Goal: Task Accomplishment & Management: Use online tool/utility

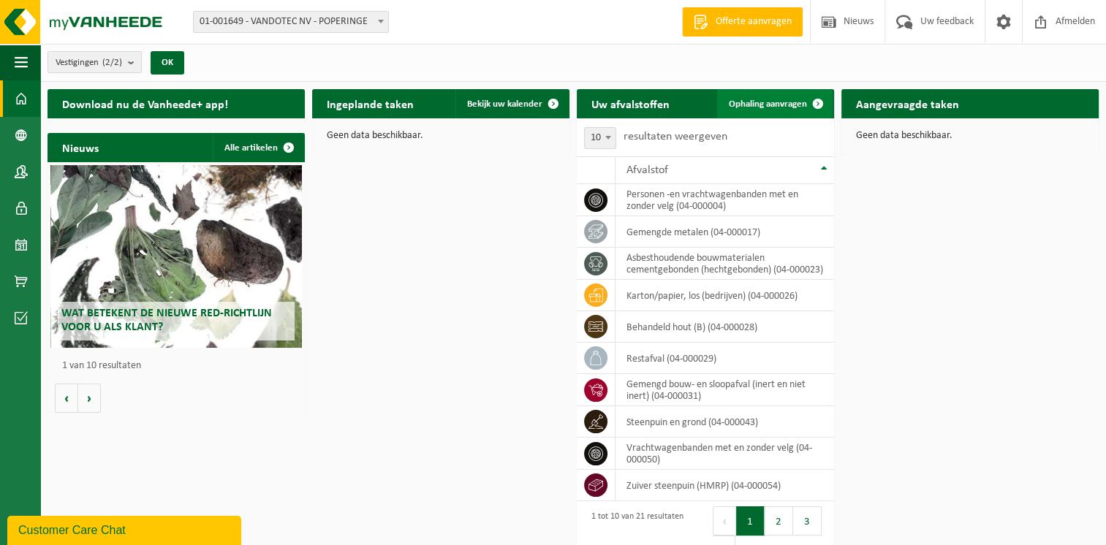
click at [761, 101] on span "Ophaling aanvragen" at bounding box center [768, 104] width 78 height 10
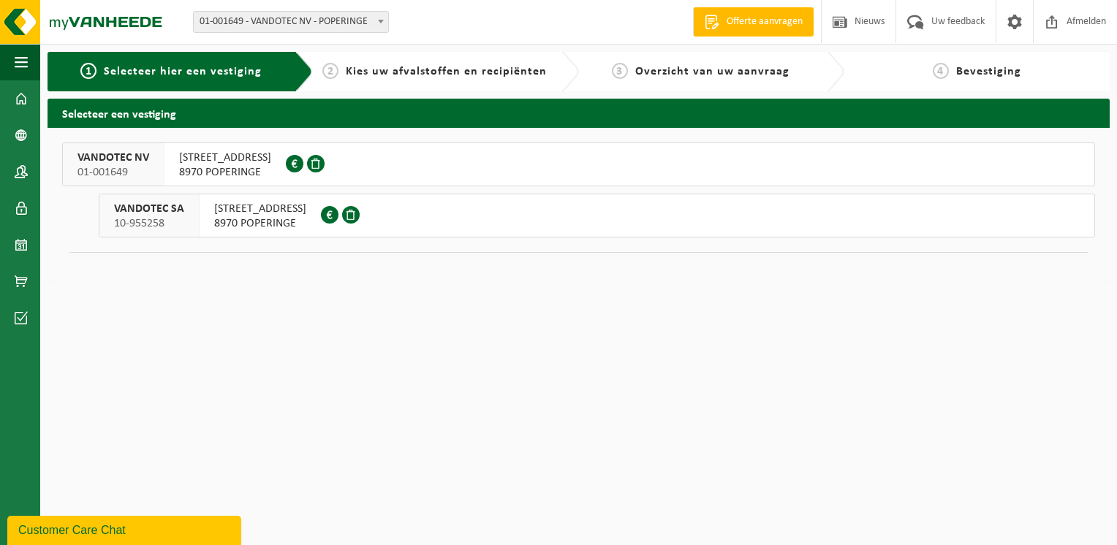
click at [194, 165] on span "8970 POPERINGE" at bounding box center [225, 172] width 92 height 15
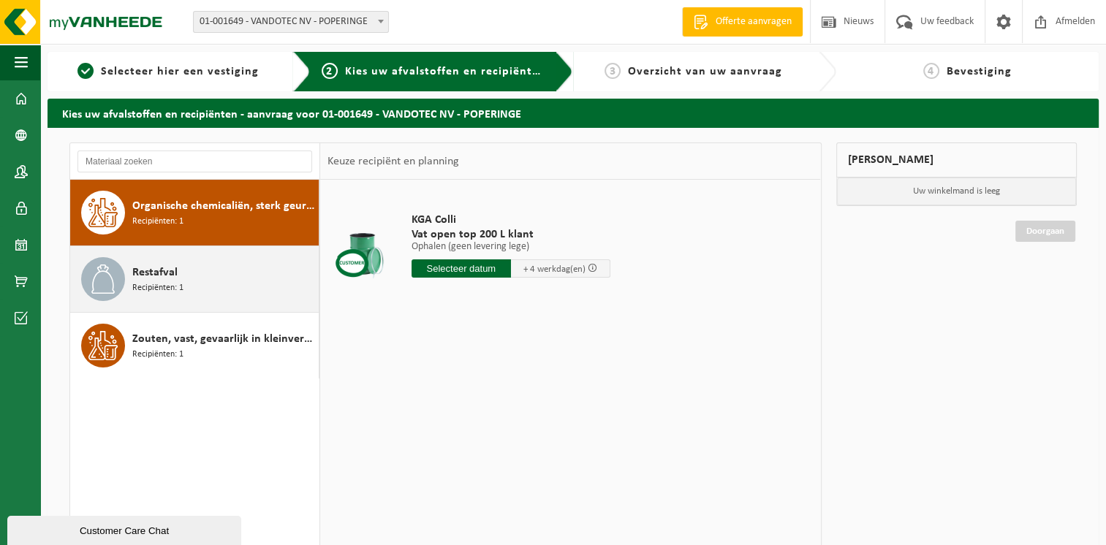
click at [150, 270] on span "Restafval" at bounding box center [154, 273] width 45 height 18
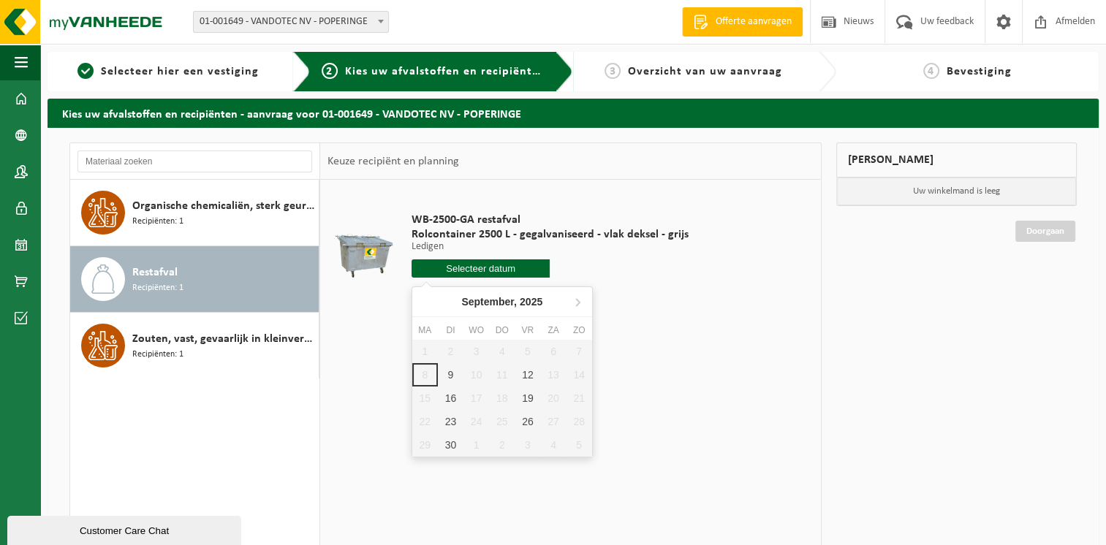
click at [489, 270] on input "text" at bounding box center [480, 268] width 139 height 18
click at [526, 373] on div "12" at bounding box center [528, 374] width 26 height 23
type input "Van 2025-09-12"
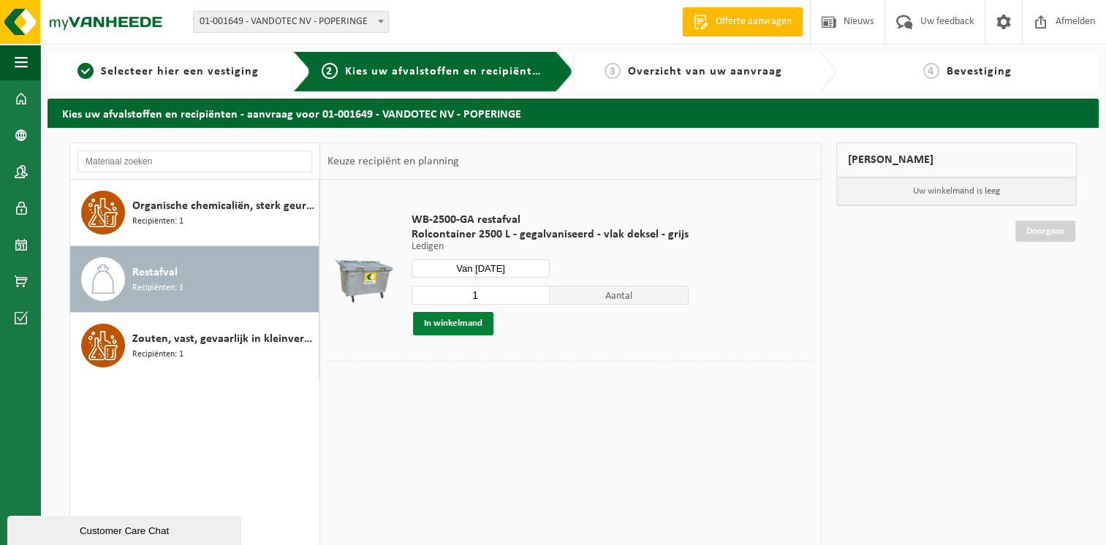
click at [441, 319] on button "In winkelmand" at bounding box center [453, 323] width 80 height 23
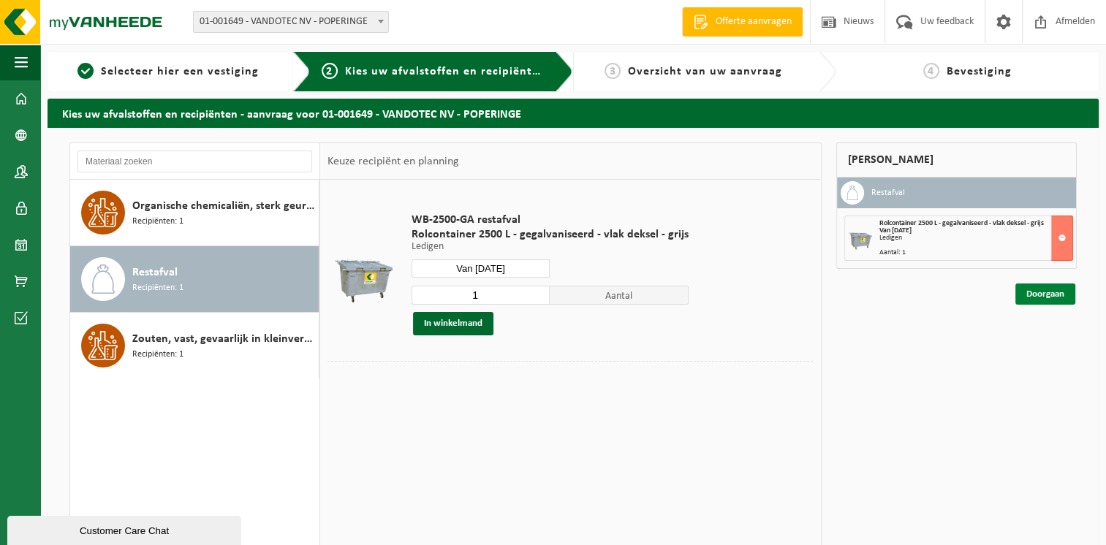
click at [1044, 288] on link "Doorgaan" at bounding box center [1045, 294] width 60 height 21
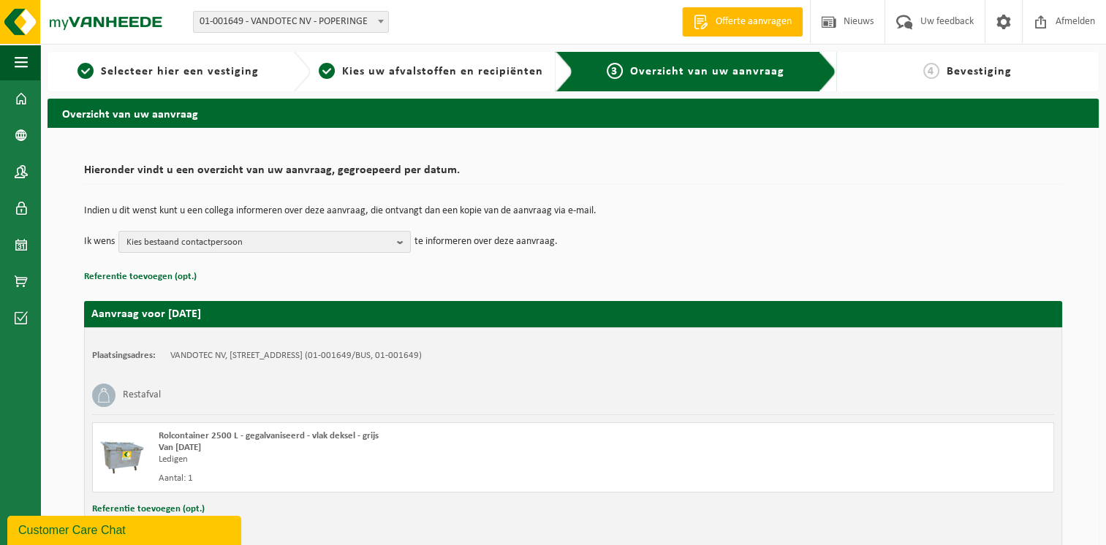
scroll to position [80, 0]
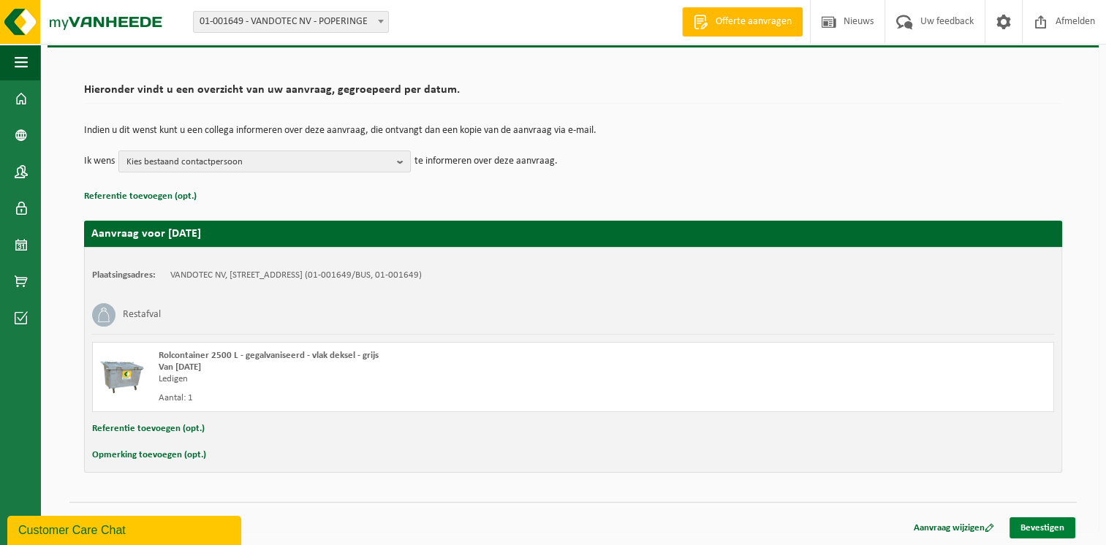
click at [1055, 524] on link "Bevestigen" at bounding box center [1042, 527] width 66 height 21
click at [1041, 525] on link "Bevestigen" at bounding box center [1042, 527] width 66 height 21
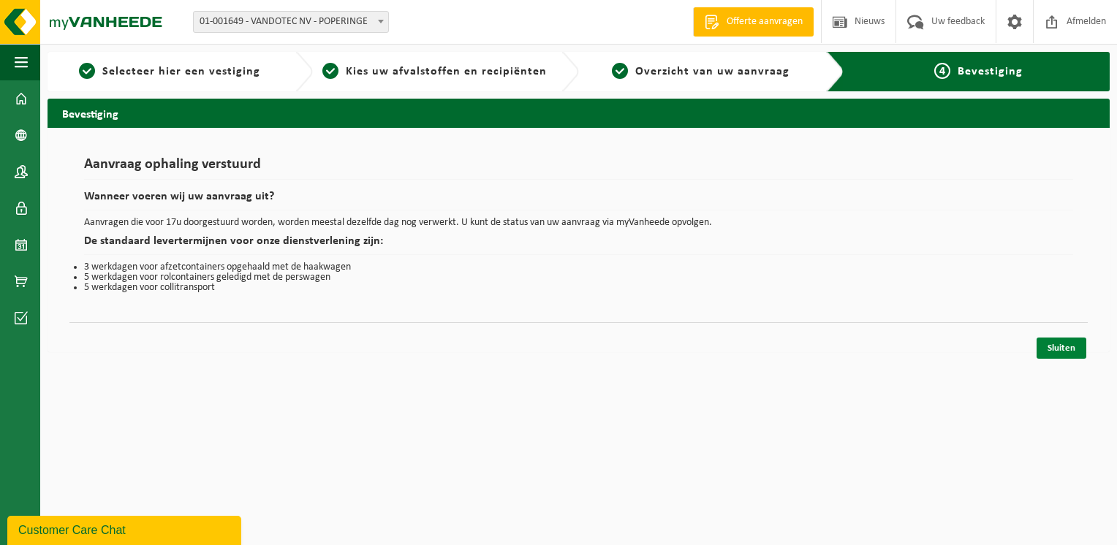
click at [1069, 345] on link "Sluiten" at bounding box center [1061, 348] width 50 height 21
